Goal: Find specific page/section: Find specific page/section

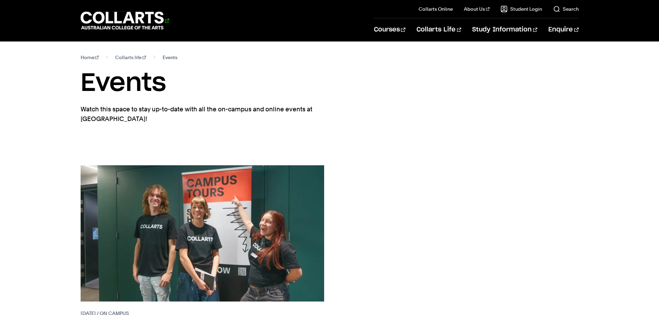
click at [120, 15] on 1 "Go to homepage" at bounding box center [122, 21] width 83 height 18
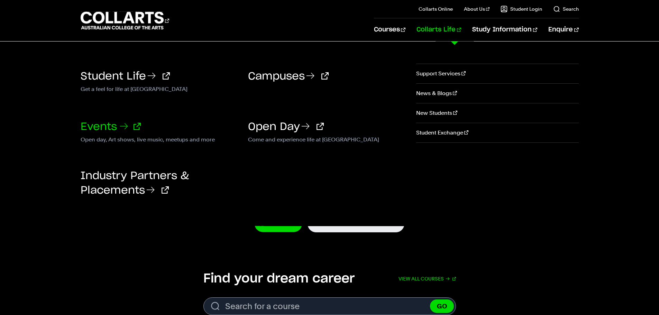
click at [96, 130] on link "Events" at bounding box center [111, 127] width 60 height 10
